Goal: Information Seeking & Learning: Learn about a topic

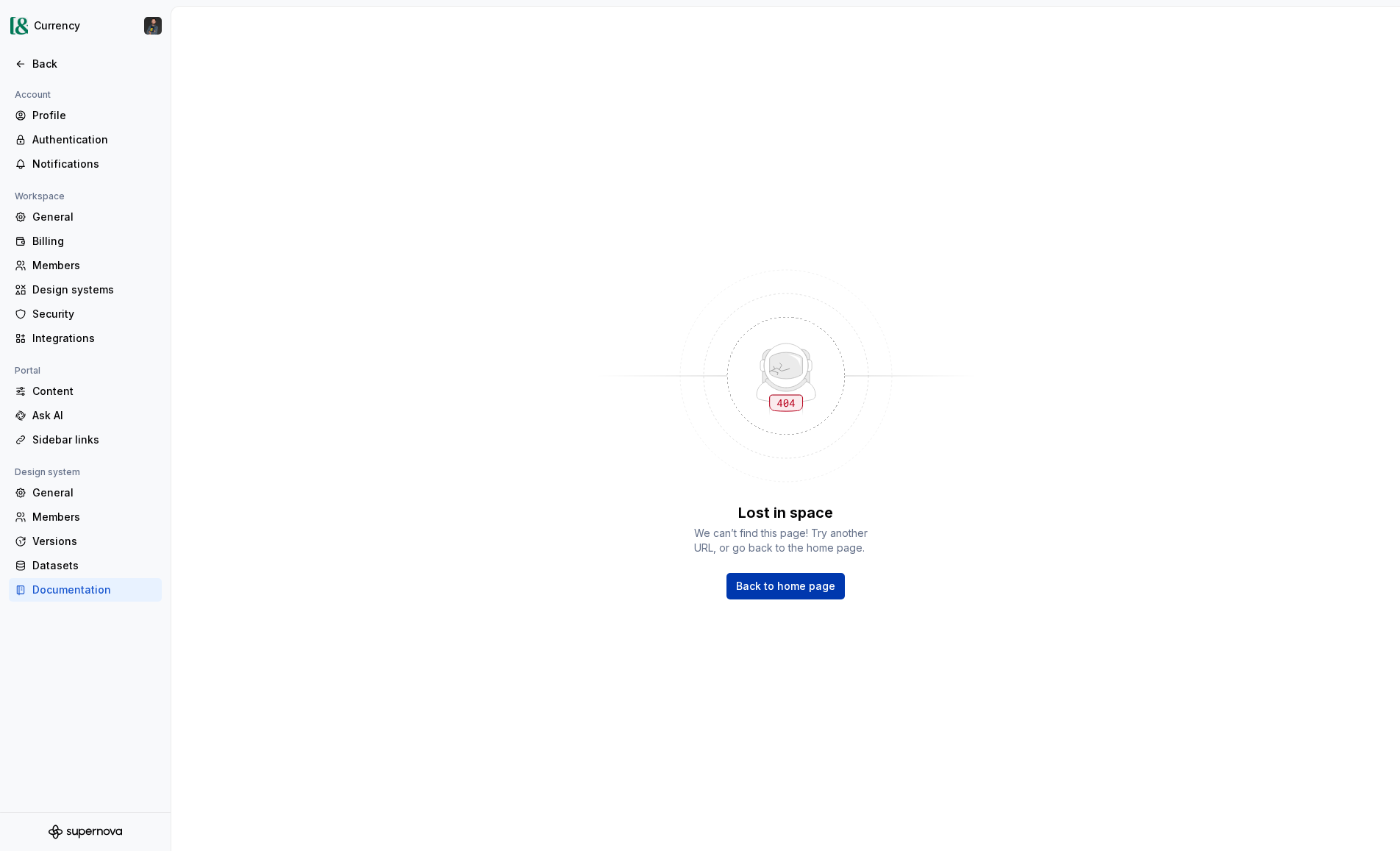
click at [765, 578] on span "Back to home page" at bounding box center [785, 585] width 99 height 14
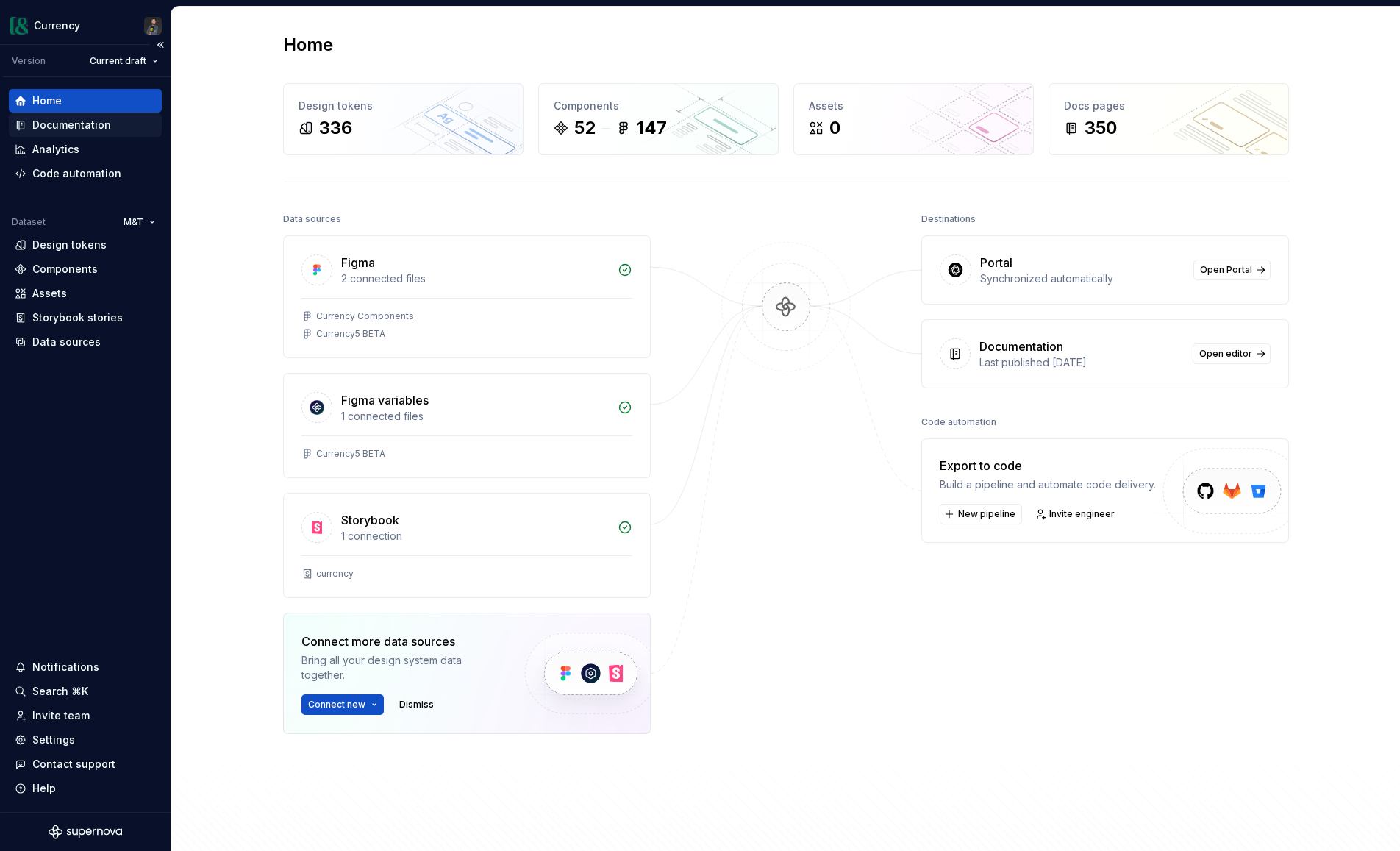
click at [63, 123] on div "Documentation" at bounding box center [72, 124] width 79 height 14
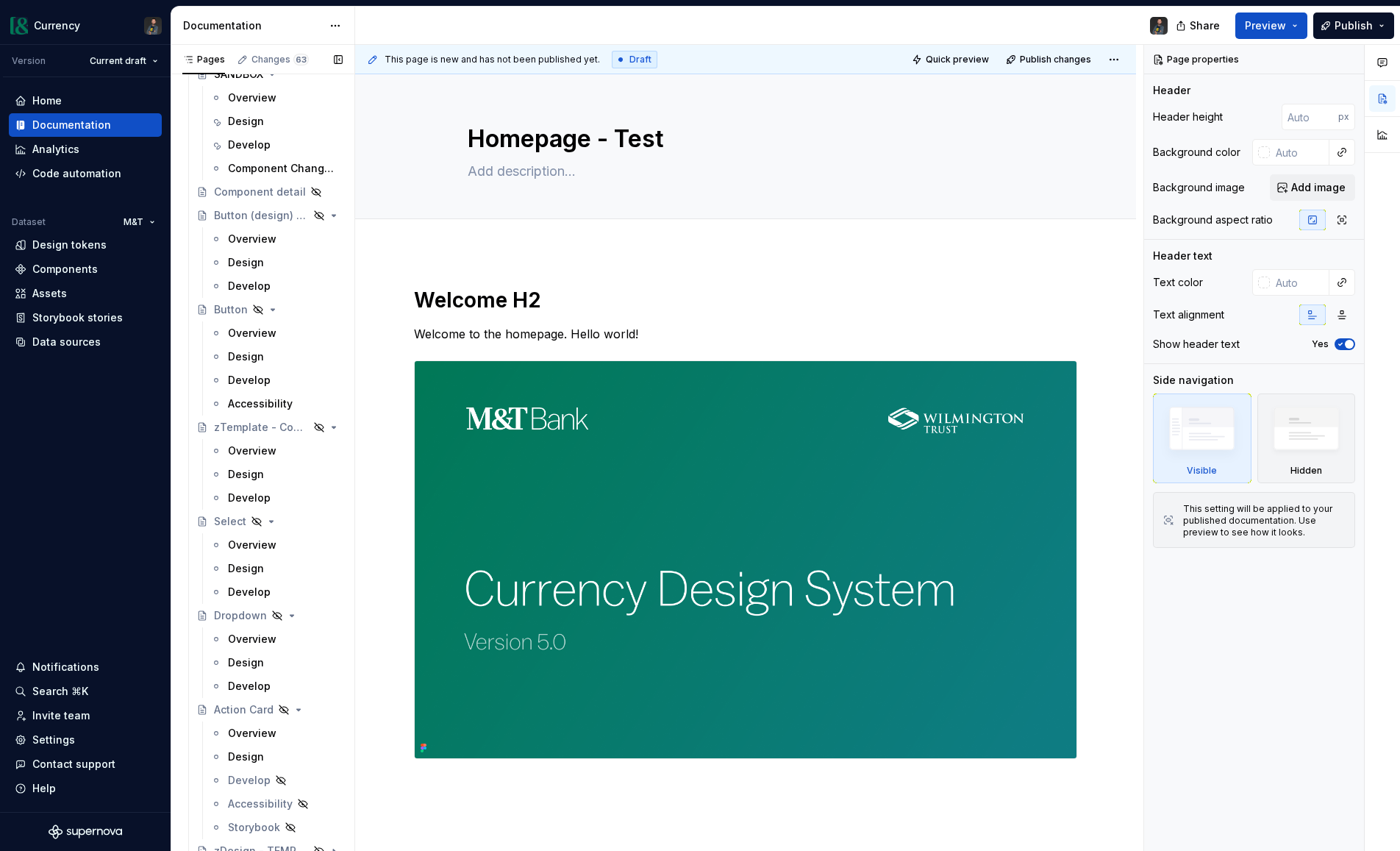
scroll to position [8359, 0]
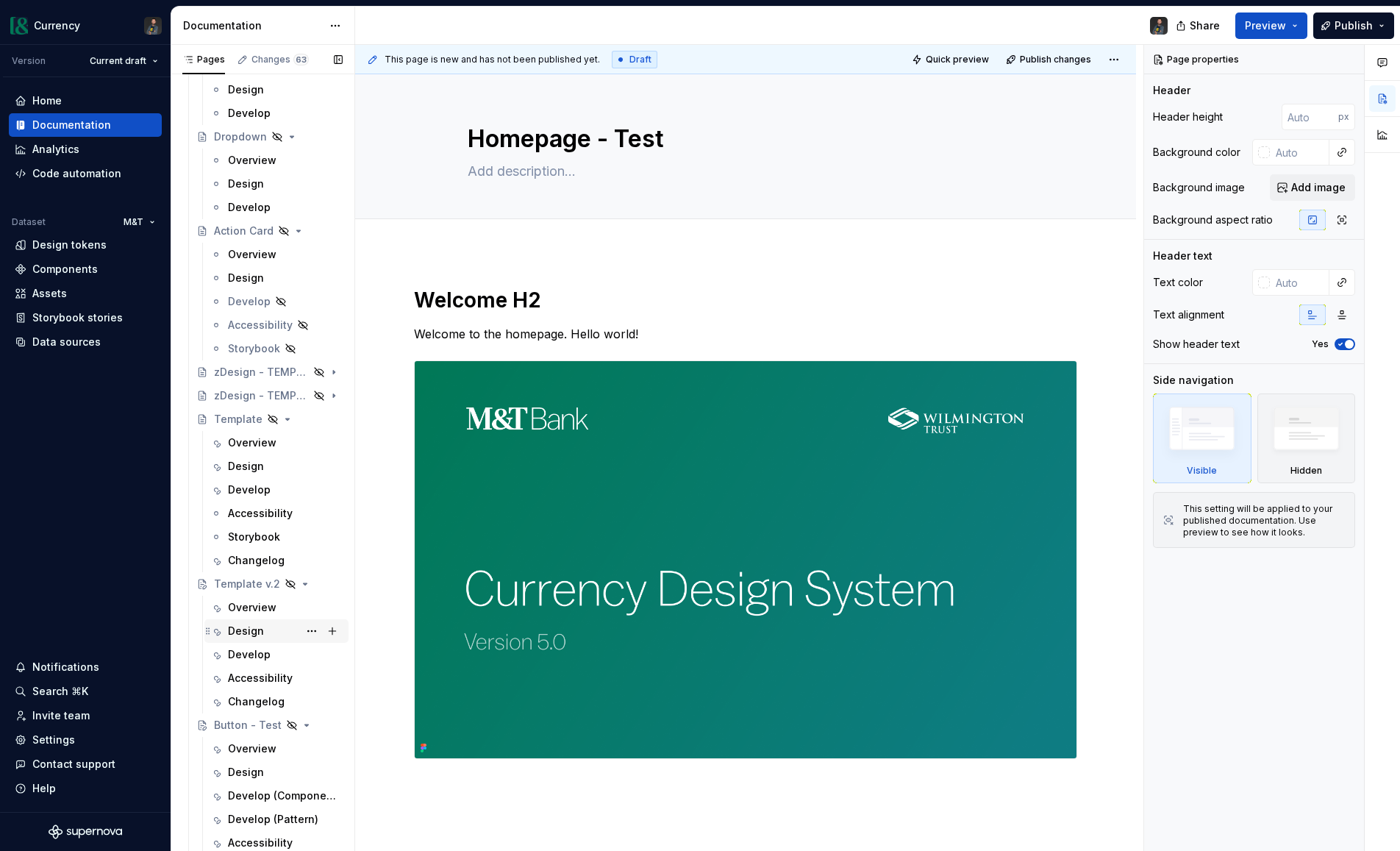
click at [251, 634] on div "Design" at bounding box center [246, 631] width 36 height 14
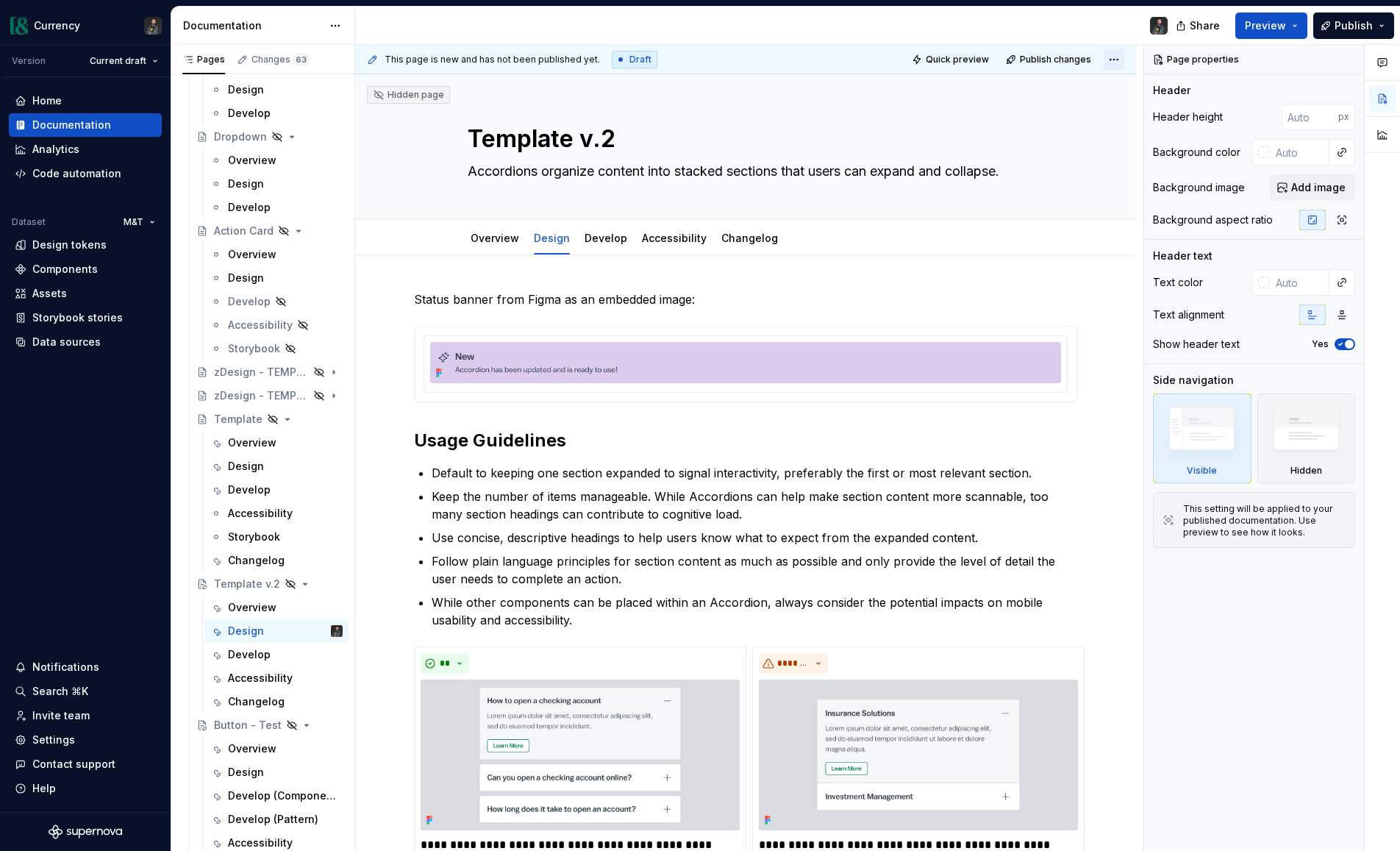
click at [1127, 54] on html "Currency Version Current draft Home Documentation Analytics Code automation Dat…" at bounding box center [700, 426] width 1400 height 851
click at [1059, 91] on div "Open preview" at bounding box center [1074, 88] width 95 height 14
type textarea "*"
